Goal: Find specific page/section: Find specific page/section

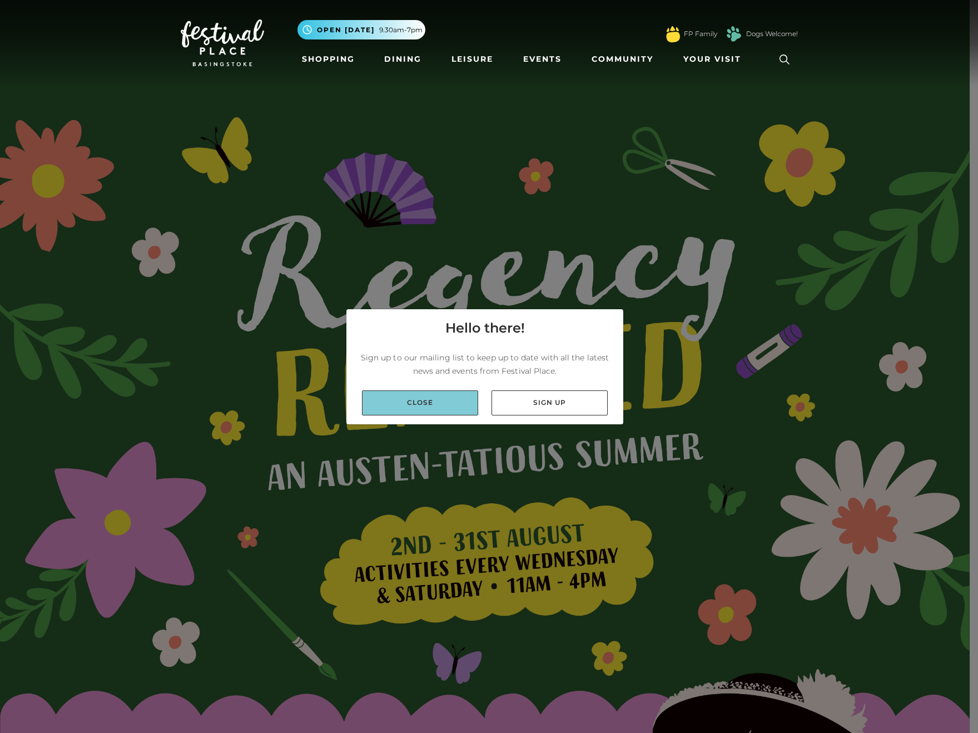
click at [429, 400] on link "Close" at bounding box center [420, 402] width 116 height 25
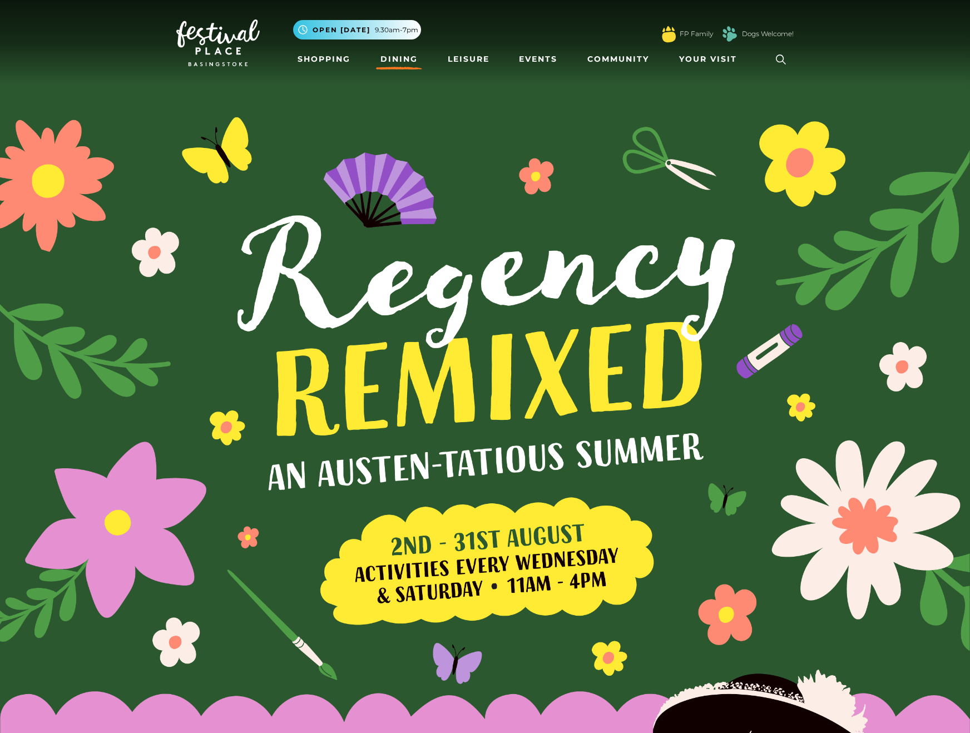
click at [406, 64] on link "Dining" at bounding box center [399, 59] width 46 height 21
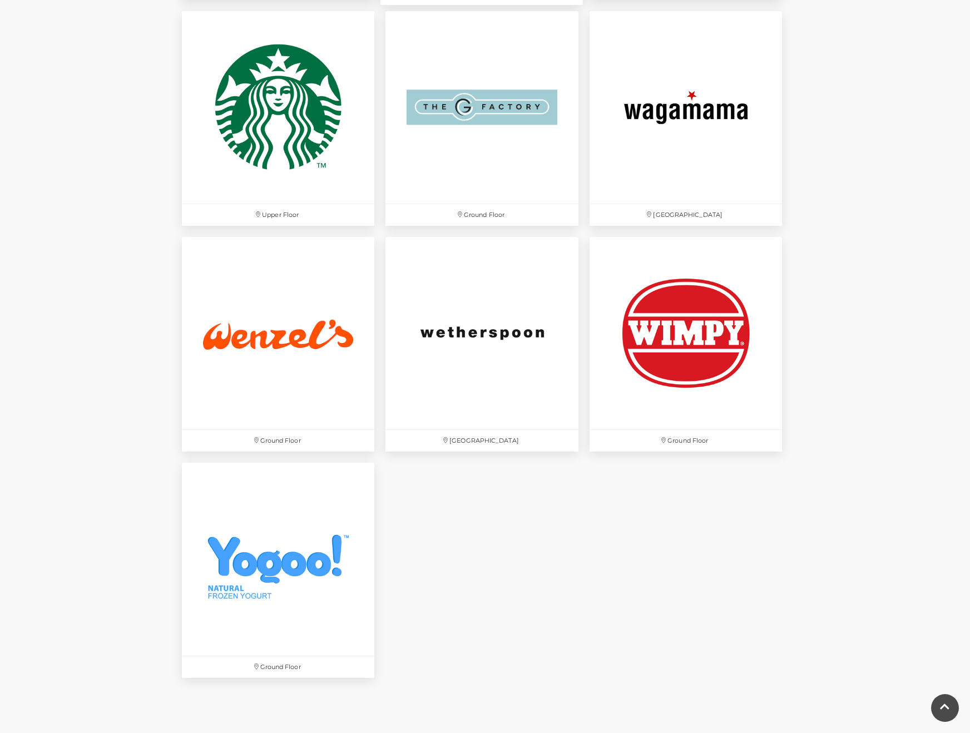
scroll to position [3447, 0]
